Goal: Check status: Check status

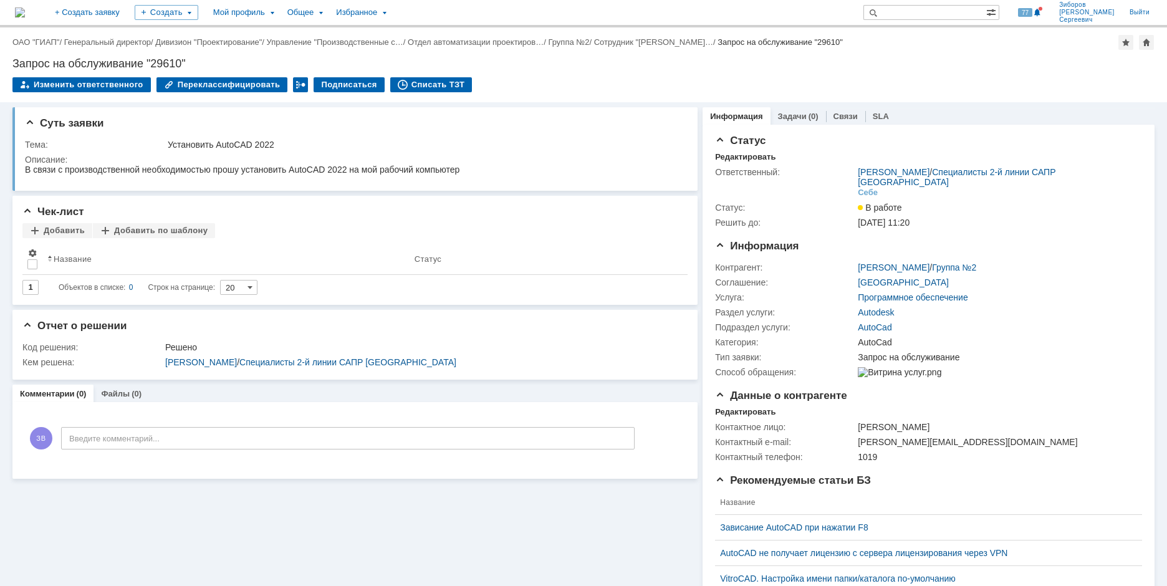
click at [25, 16] on img at bounding box center [20, 12] width 10 height 10
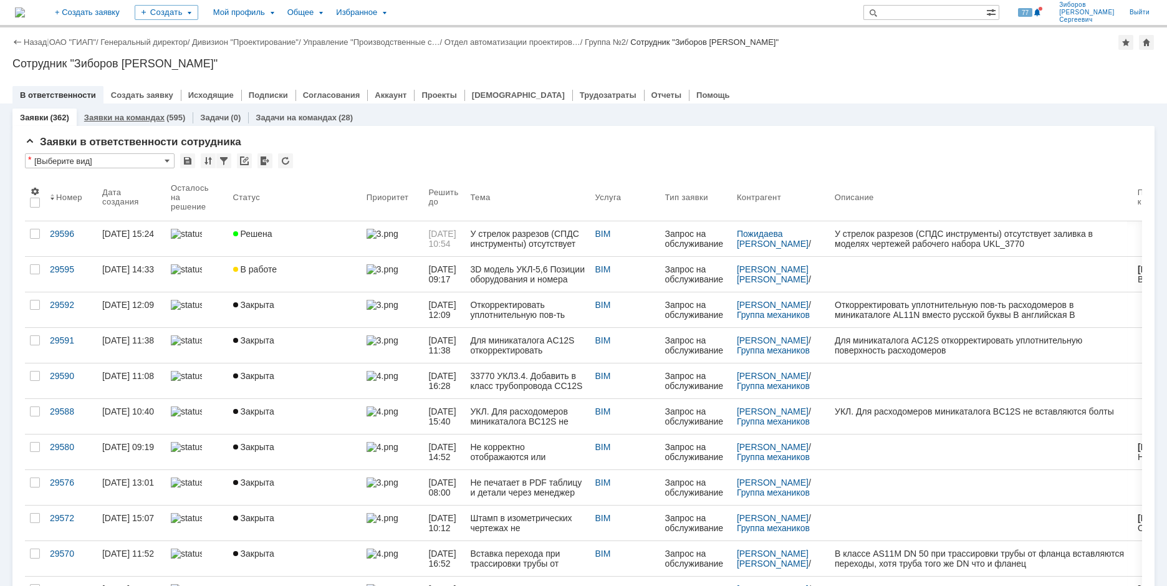
click at [125, 115] on link "Заявки на командах" at bounding box center [124, 117] width 80 height 9
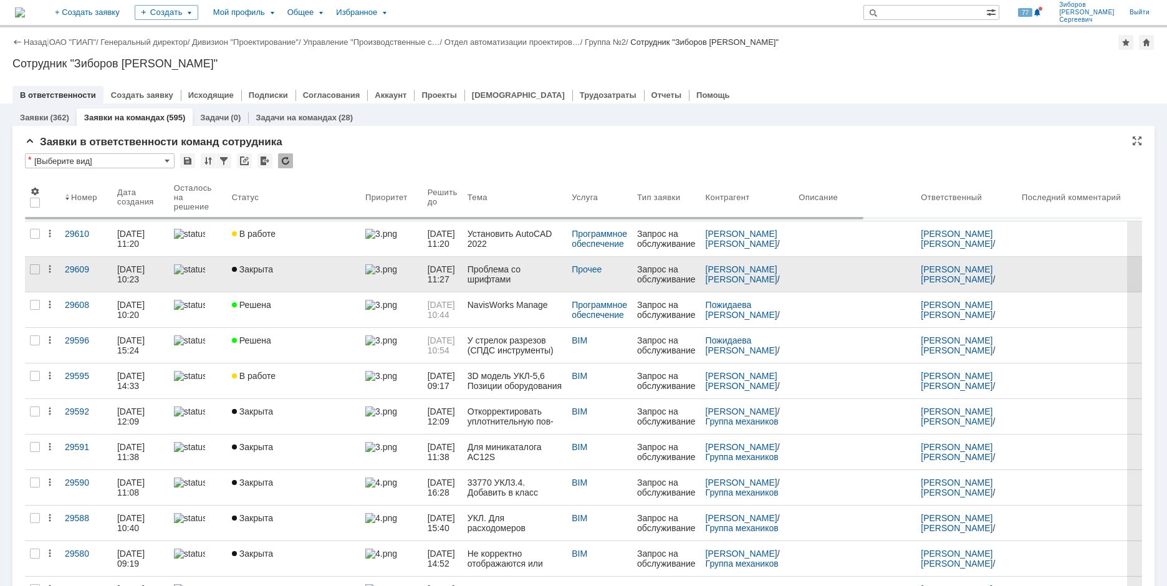
click at [262, 272] on span "Закрыта" at bounding box center [252, 269] width 41 height 10
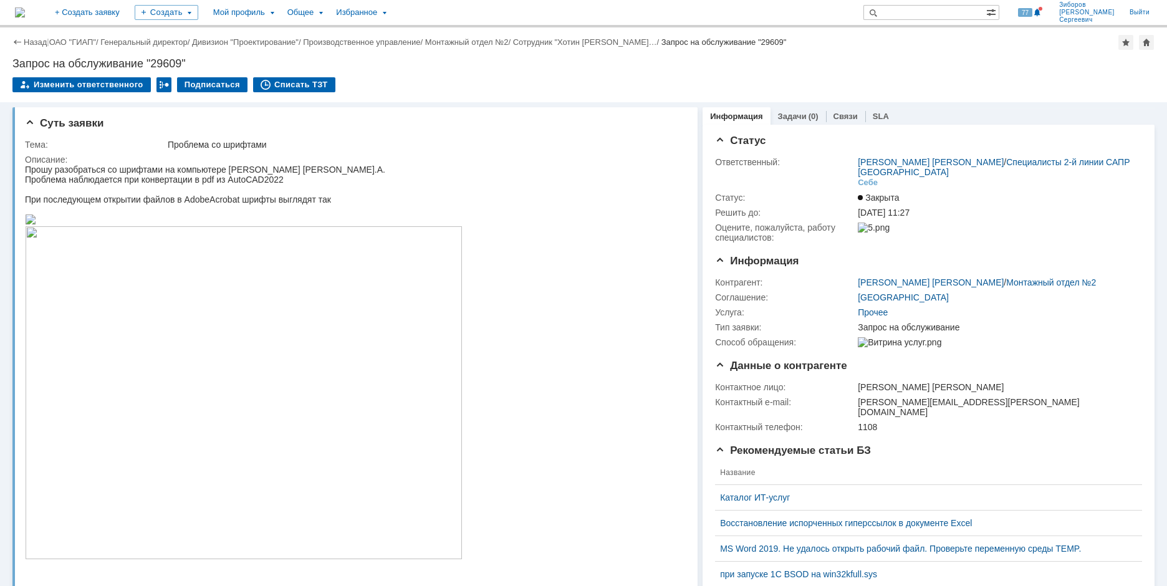
click at [25, 11] on img at bounding box center [20, 12] width 10 height 10
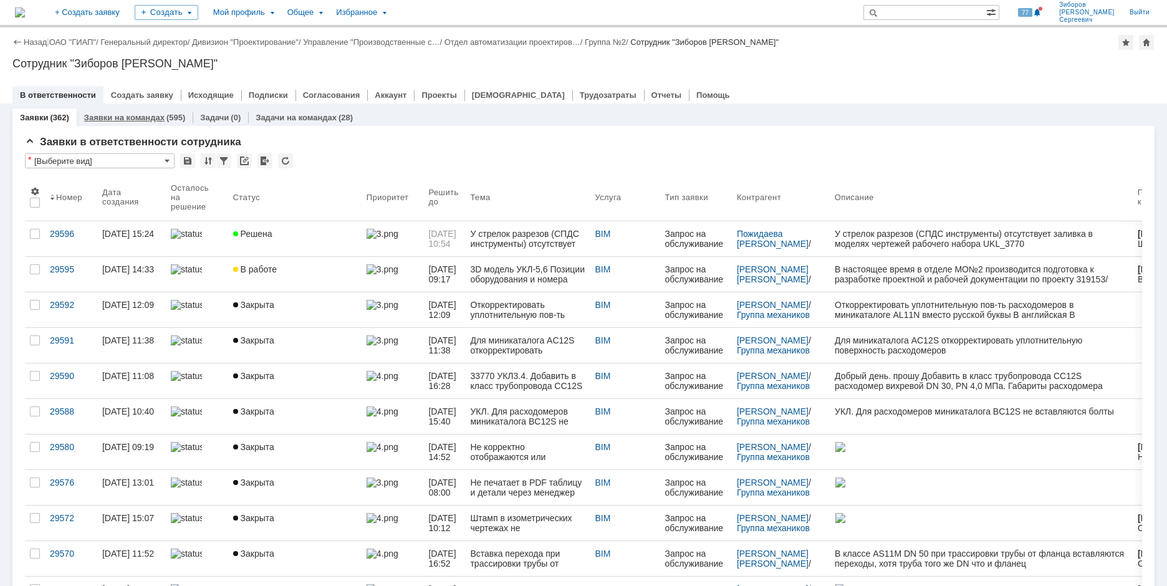
click at [154, 113] on link "Заявки на командах" at bounding box center [124, 117] width 80 height 9
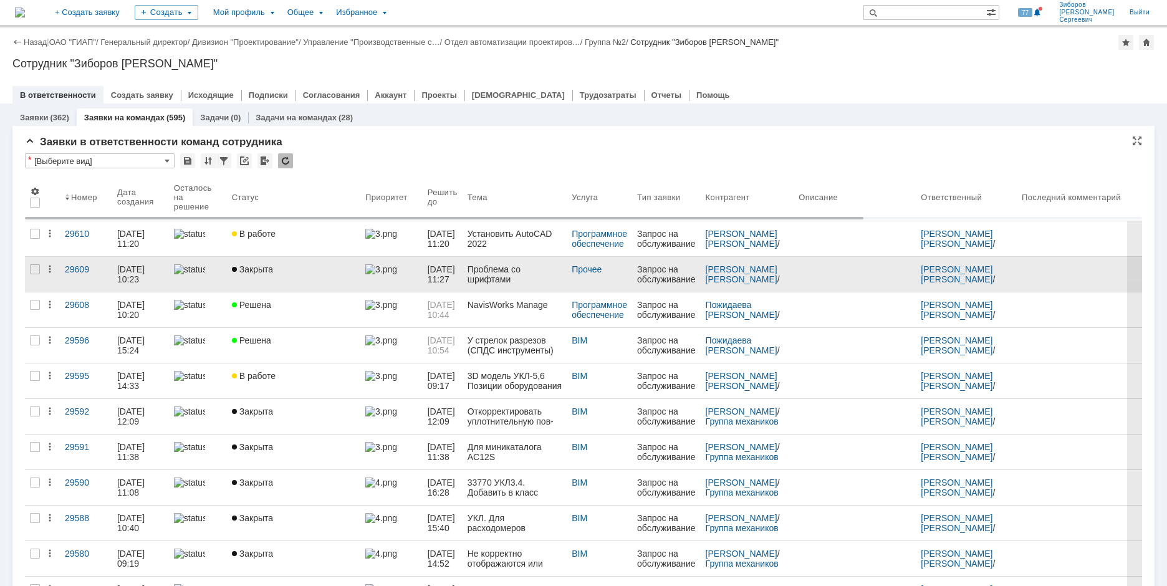
click at [276, 277] on link "Закрыта" at bounding box center [293, 274] width 133 height 35
